Goal: Transaction & Acquisition: Purchase product/service

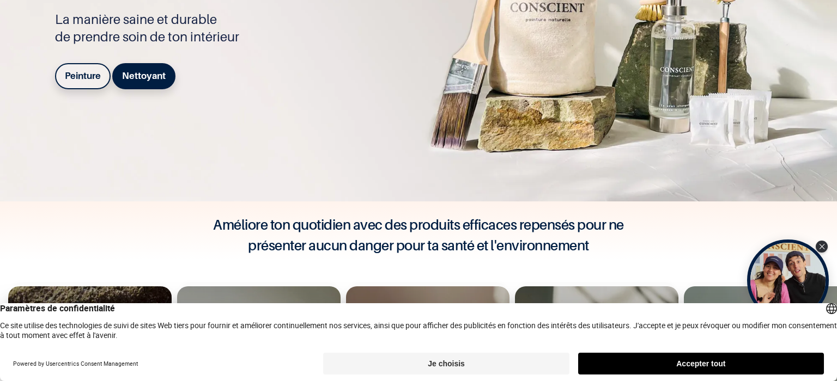
scroll to position [163, 0]
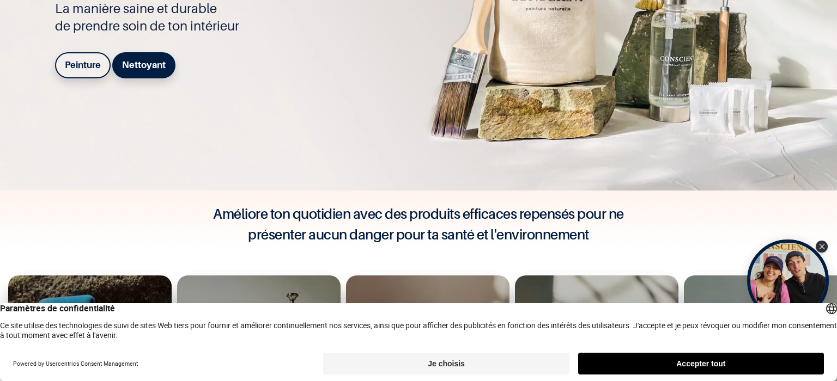
click at [672, 366] on button "Accepter tout" at bounding box center [701, 364] width 246 height 22
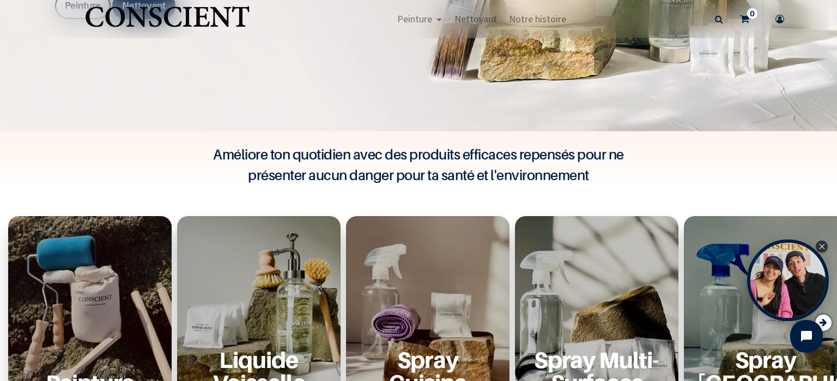
scroll to position [272, 0]
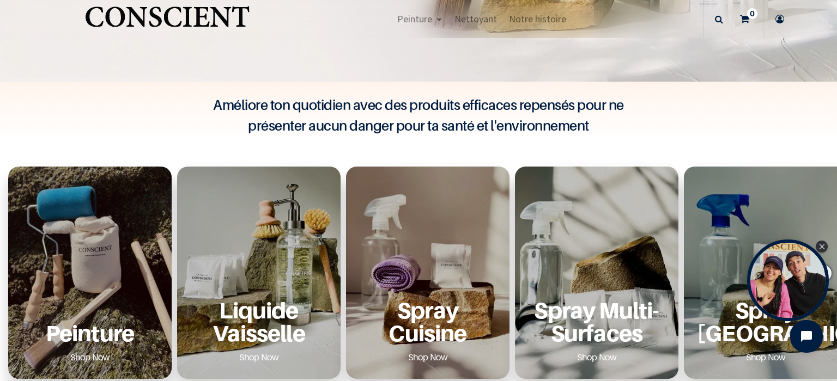
click at [69, 303] on div "Peinture Shop Now" at bounding box center [89, 332] width 137 height 67
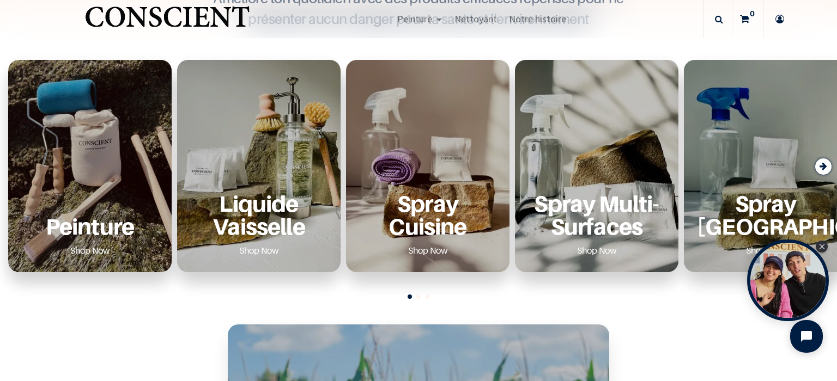
scroll to position [381, 0]
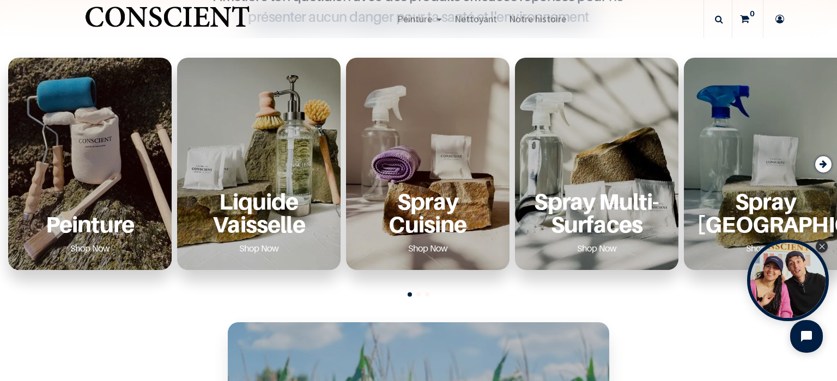
click at [88, 253] on link "Shop Now" at bounding box center [90, 248] width 66 height 17
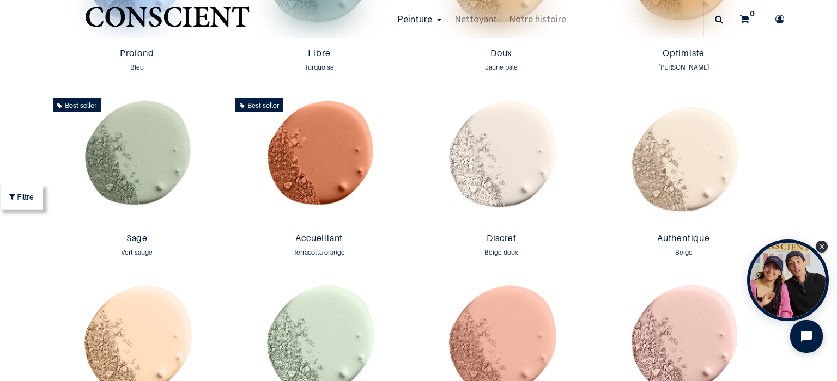
scroll to position [981, 0]
